Goal: Transaction & Acquisition: Purchase product/service

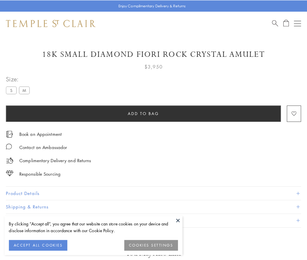
scroll to position [15, 0]
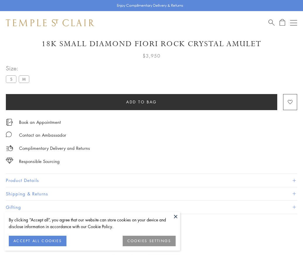
click at [141, 102] on span "Add to bag" at bounding box center [141, 102] width 31 height 6
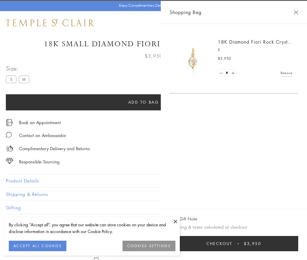
click at [232, 243] on span "Checkout" at bounding box center [219, 243] width 26 height 6
